Goal: Navigation & Orientation: Find specific page/section

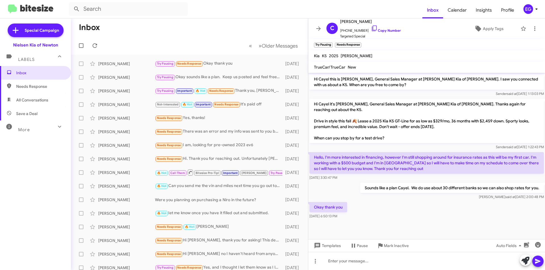
click at [27, 98] on span "All Conversations" at bounding box center [32, 100] width 32 height 6
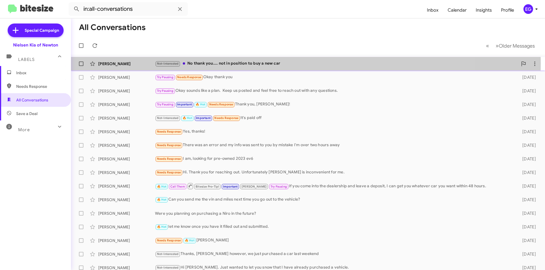
click at [219, 64] on div "Not-Interested No thank you.... not in position to buy a new car" at bounding box center [336, 63] width 363 height 7
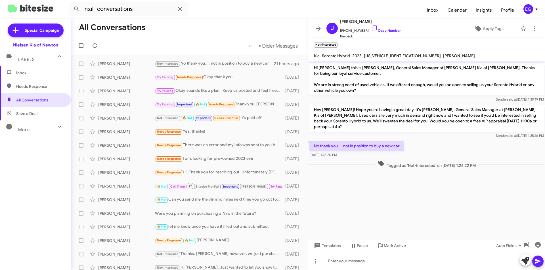
click at [34, 114] on span "Save a Deal" at bounding box center [26, 114] width 21 height 6
type input "in:not-interested"
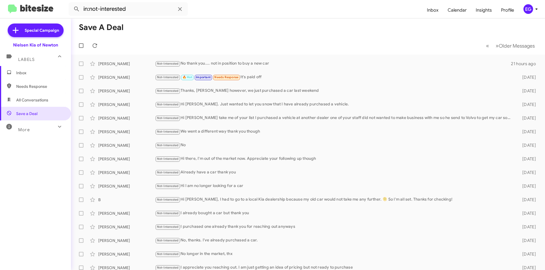
click at [43, 128] on div "More" at bounding box center [30, 127] width 51 height 11
click at [49, 131] on div "More" at bounding box center [30, 130] width 51 height 11
click at [463, 12] on span "Calendar" at bounding box center [457, 10] width 28 height 16
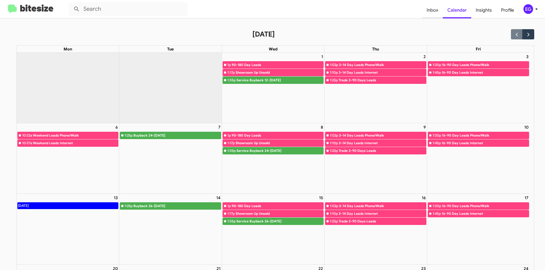
click at [436, 8] on span "Inbox" at bounding box center [432, 10] width 21 height 16
